Goal: Transaction & Acquisition: Purchase product/service

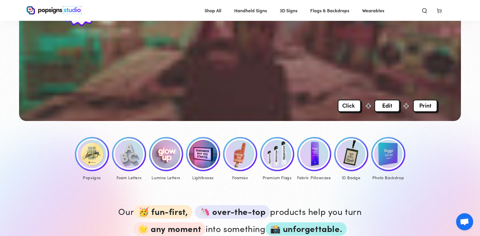
scroll to position [190, 0]
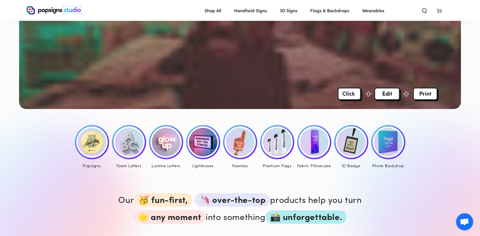
click at [91, 145] on img at bounding box center [92, 142] width 29 height 29
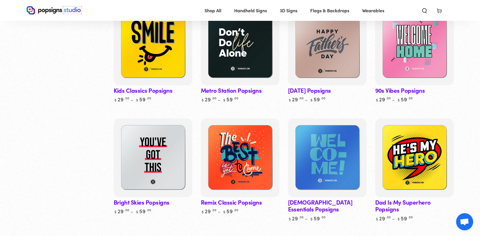
scroll to position [332, 0]
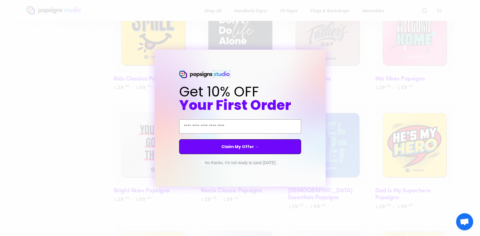
click at [250, 162] on button "No thanks, I'm not ready to save today" at bounding box center [240, 163] width 76 height 6
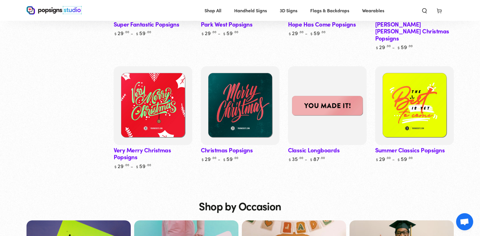
scroll to position [1663, 0]
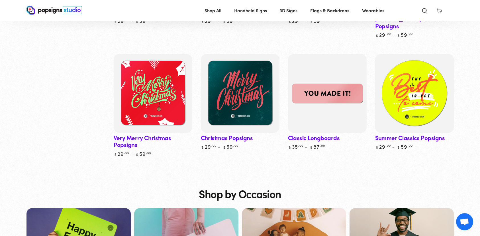
click at [444, 98] on img at bounding box center [414, 93] width 81 height 81
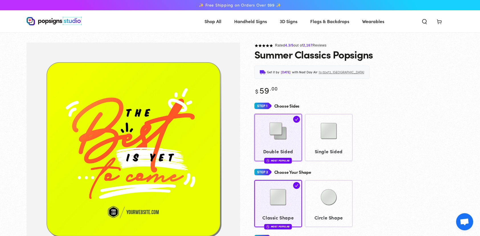
click at [294, 142] on div at bounding box center [278, 131] width 42 height 29
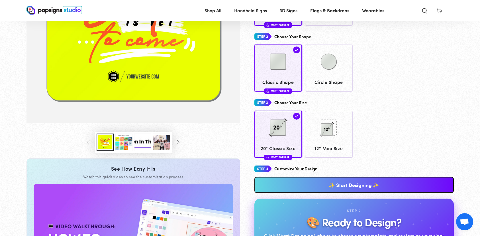
scroll to position [141, 0]
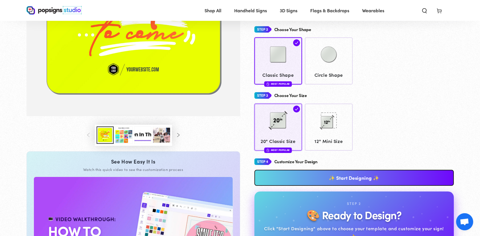
click at [297, 128] on div at bounding box center [278, 121] width 42 height 29
click at [353, 173] on link "✨ Start Designing ✨" at bounding box center [355, 178] width 200 height 16
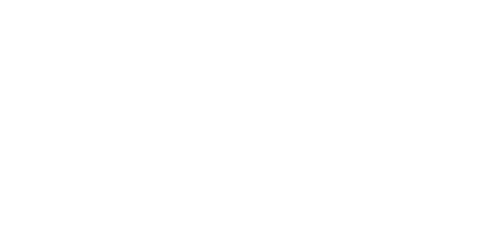
scroll to position [0, 0]
type textarea "An ancient tree with a door leading to a magical world"
